Goal: Transaction & Acquisition: Download file/media

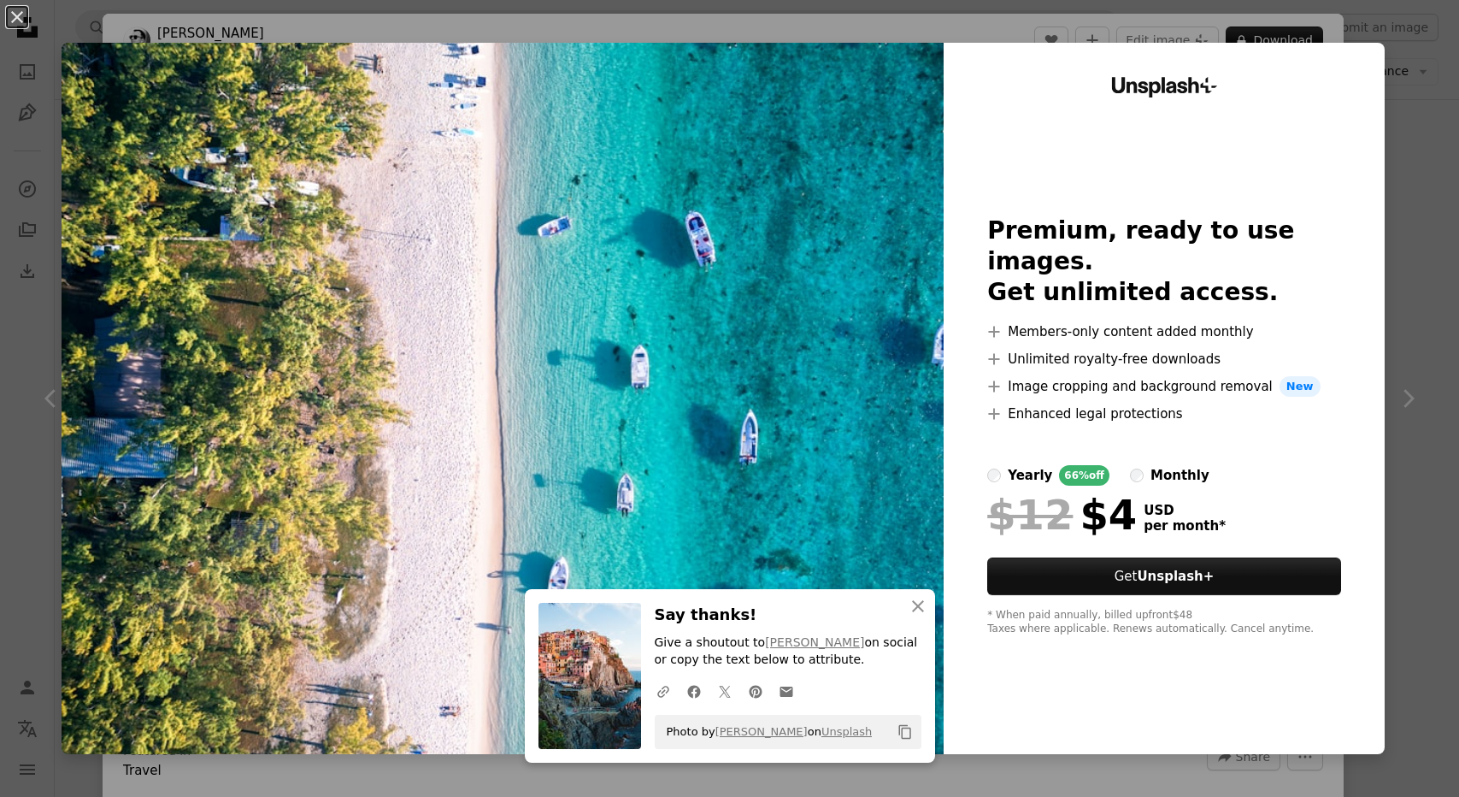
scroll to position [940, 0]
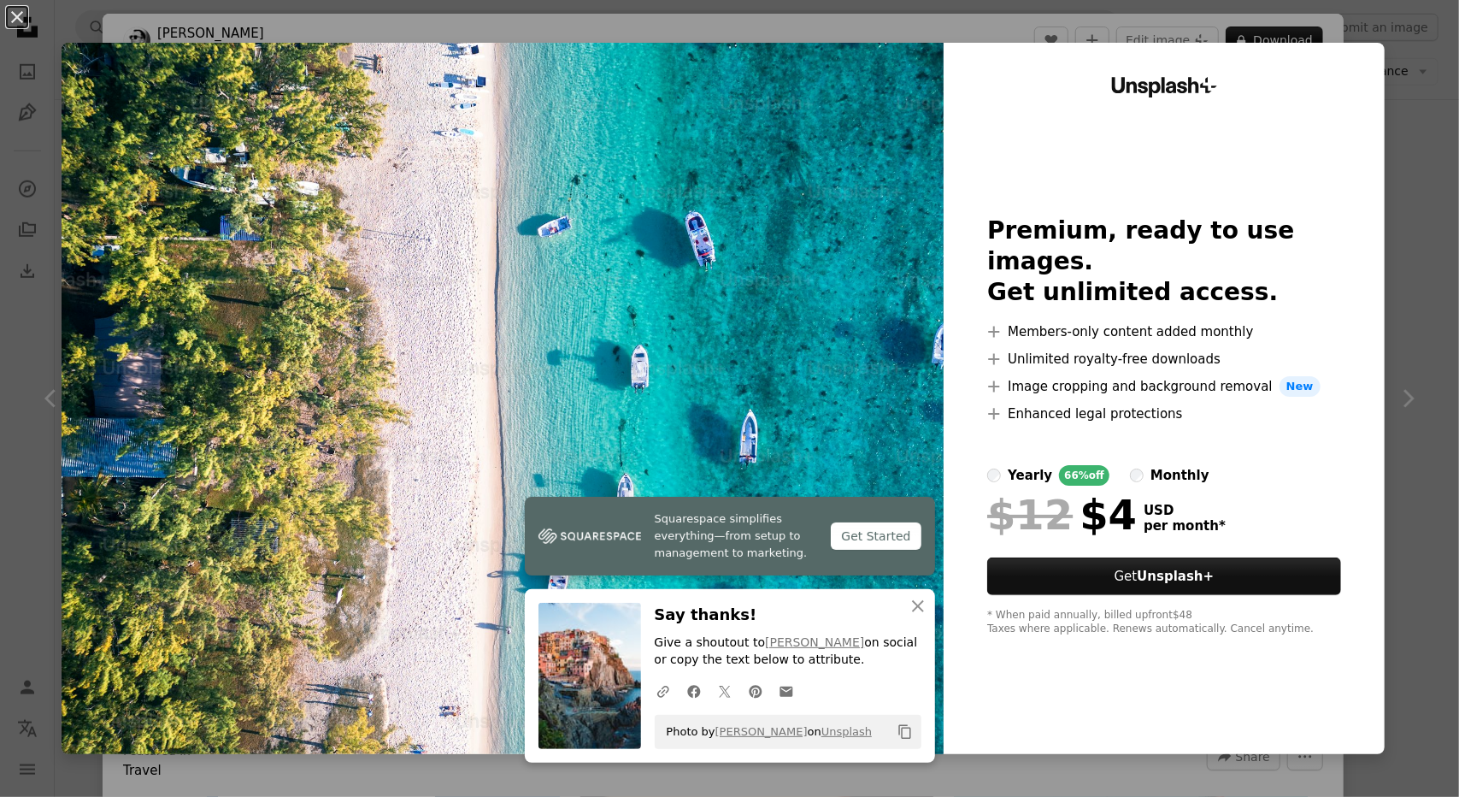
click at [14, 12] on button "An X shape" at bounding box center [17, 17] width 21 height 21
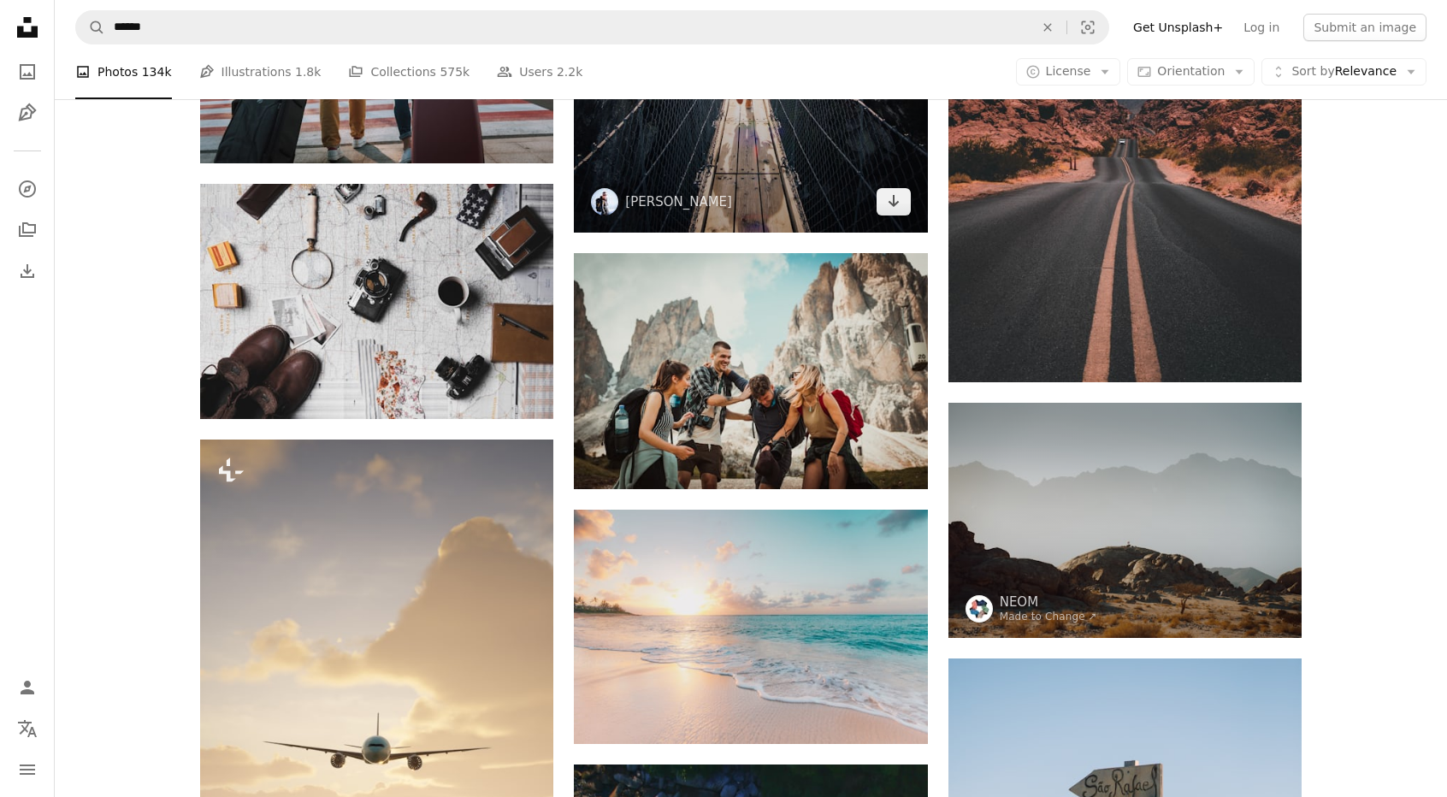
scroll to position [4104, 0]
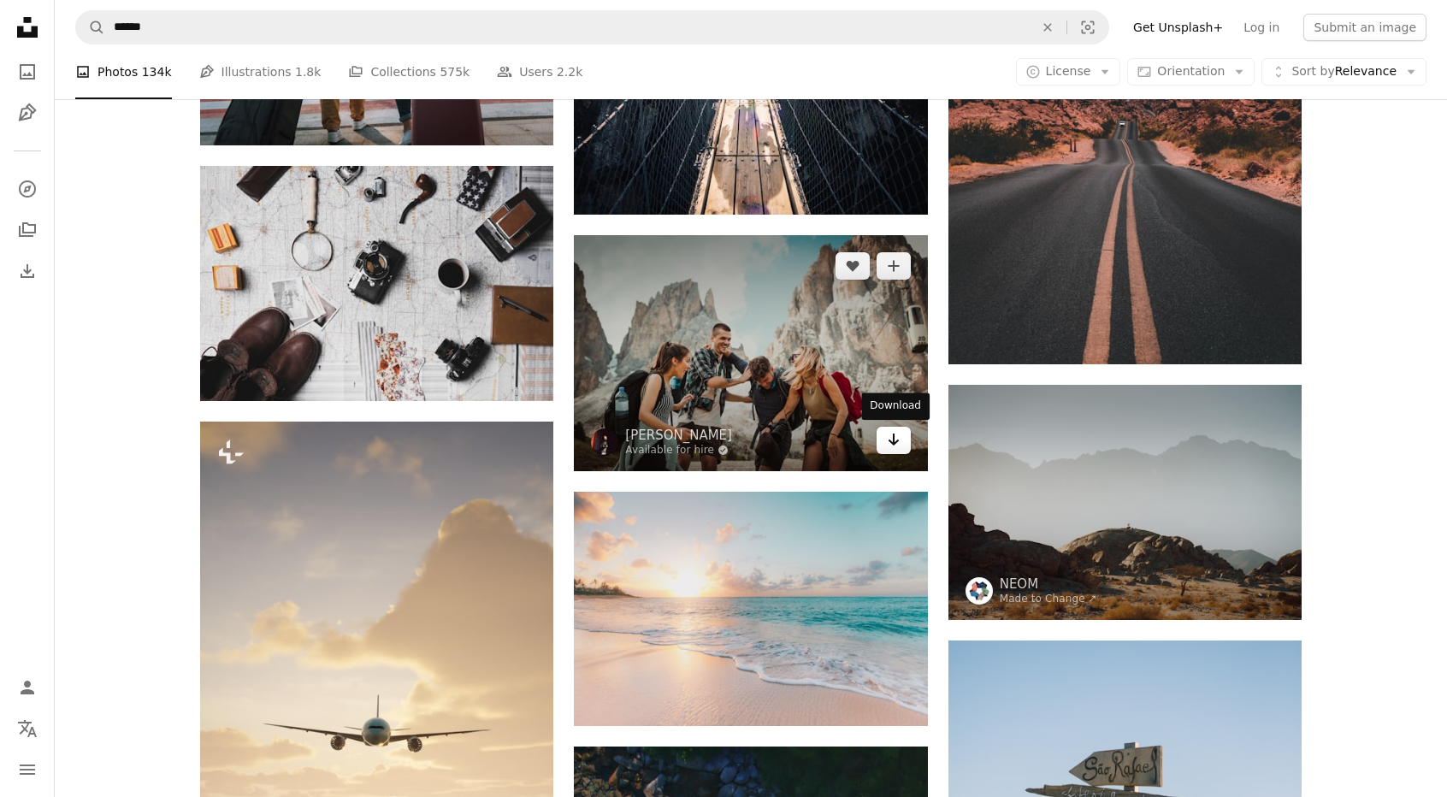
click at [901, 439] on link "Arrow pointing down" at bounding box center [893, 440] width 34 height 27
